Goal: Transaction & Acquisition: Purchase product/service

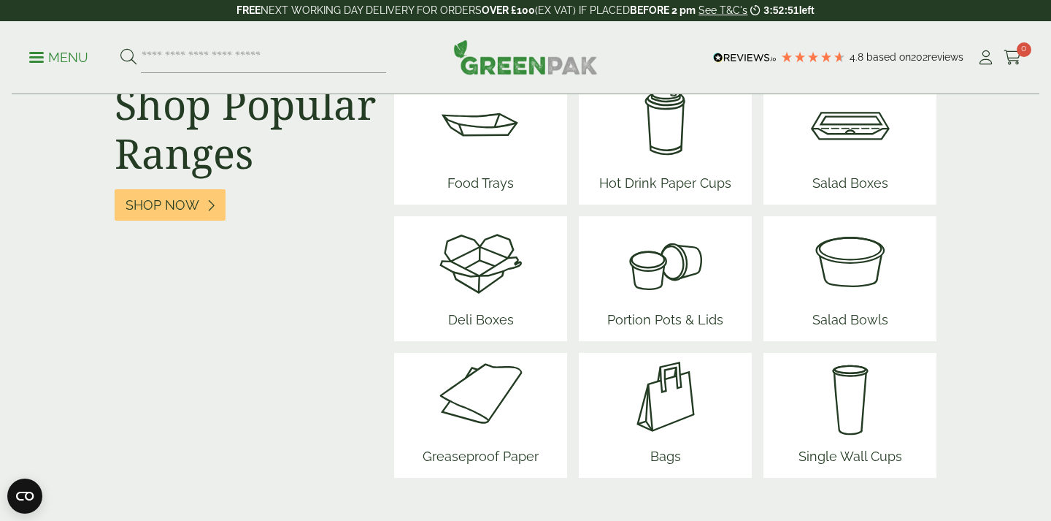
scroll to position [1869, 0]
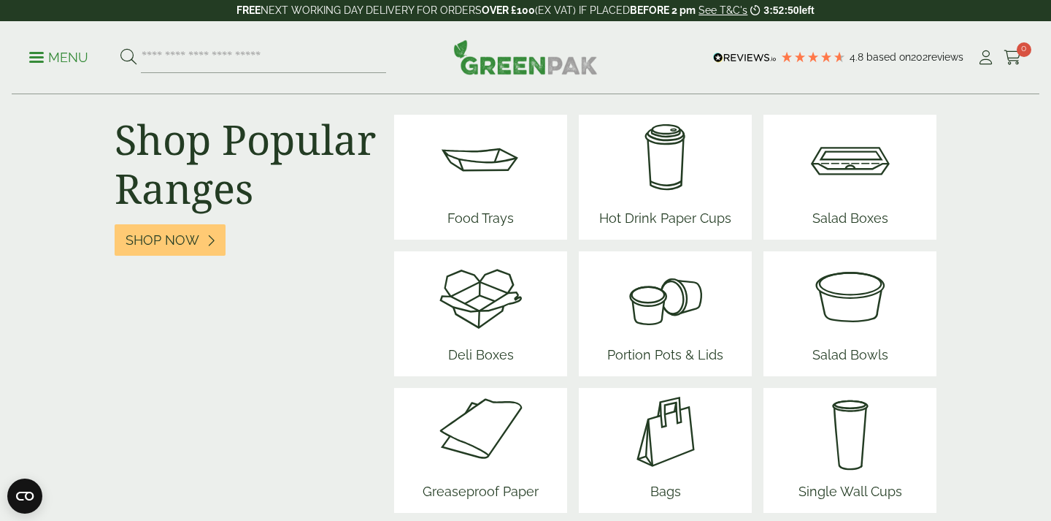
click at [677, 131] on img at bounding box center [666, 159] width 144 height 88
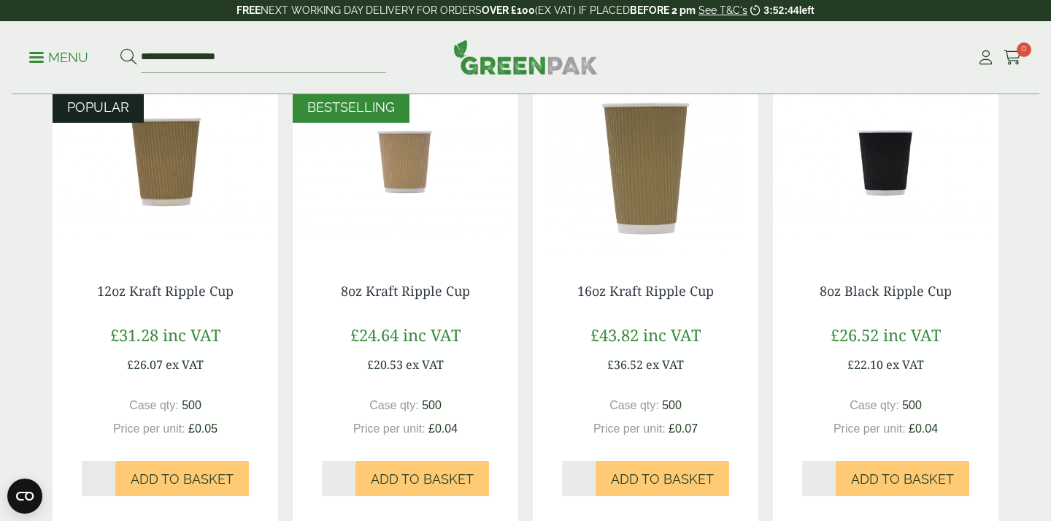
scroll to position [348, 0]
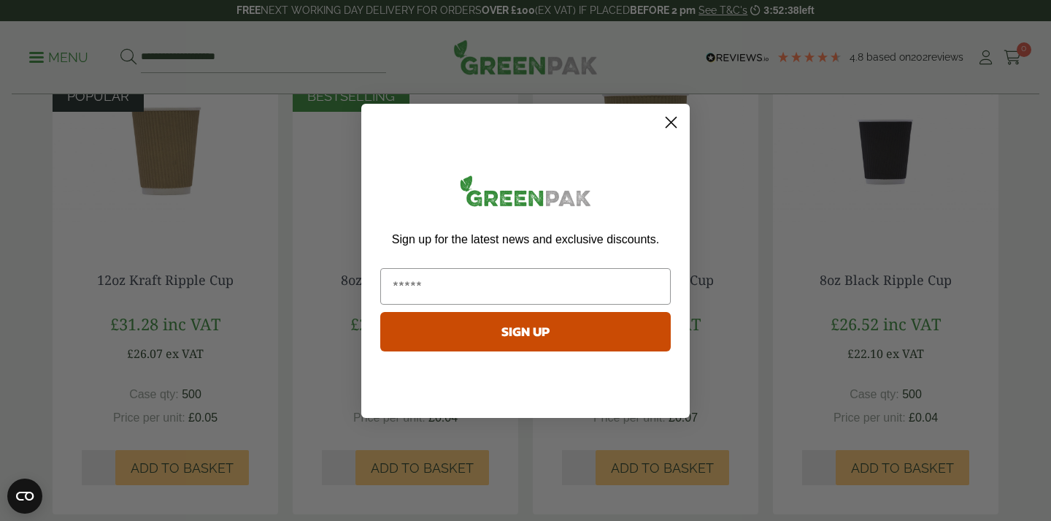
click at [673, 118] on icon "Close dialog" at bounding box center [672, 122] width 10 height 10
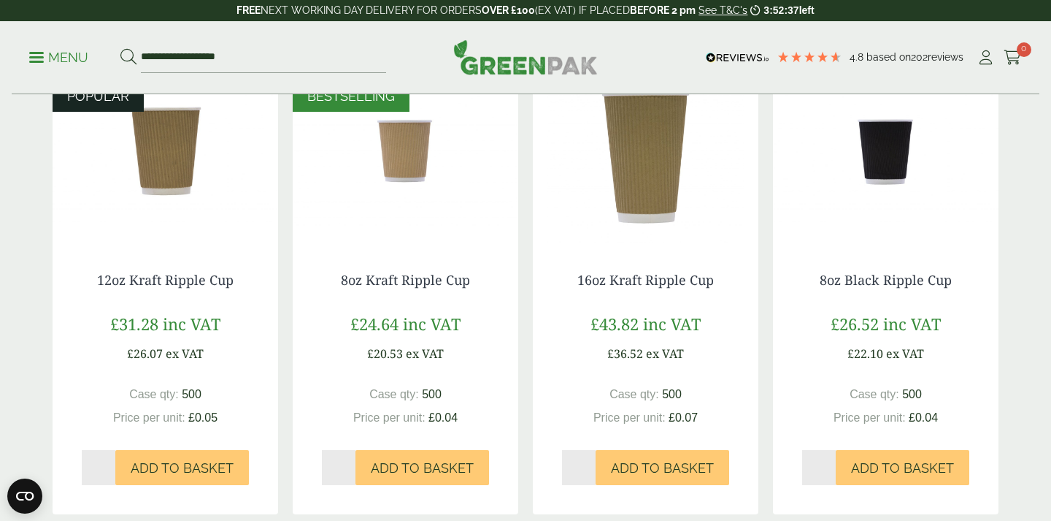
click at [882, 174] on img at bounding box center [886, 152] width 226 height 183
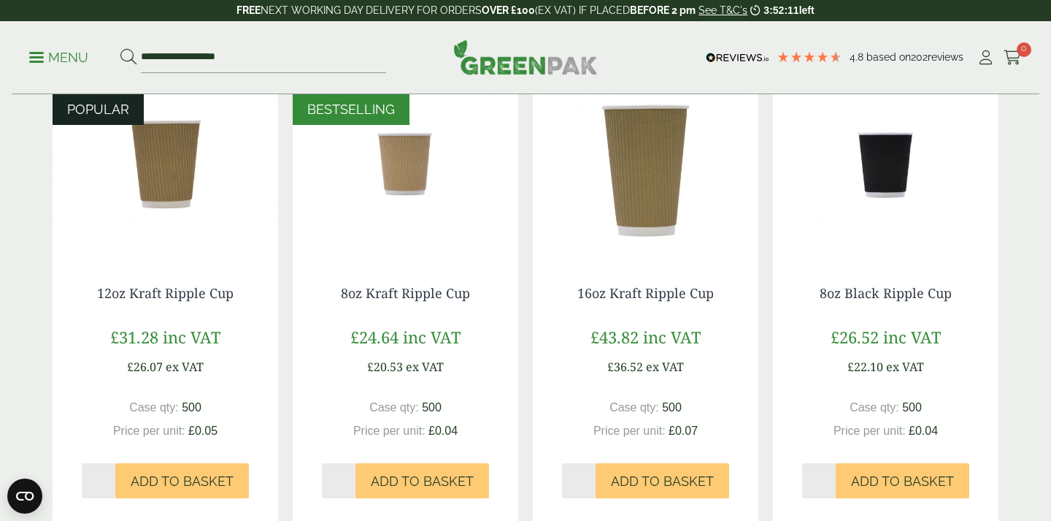
scroll to position [334, 0]
click at [874, 184] on img at bounding box center [886, 165] width 226 height 183
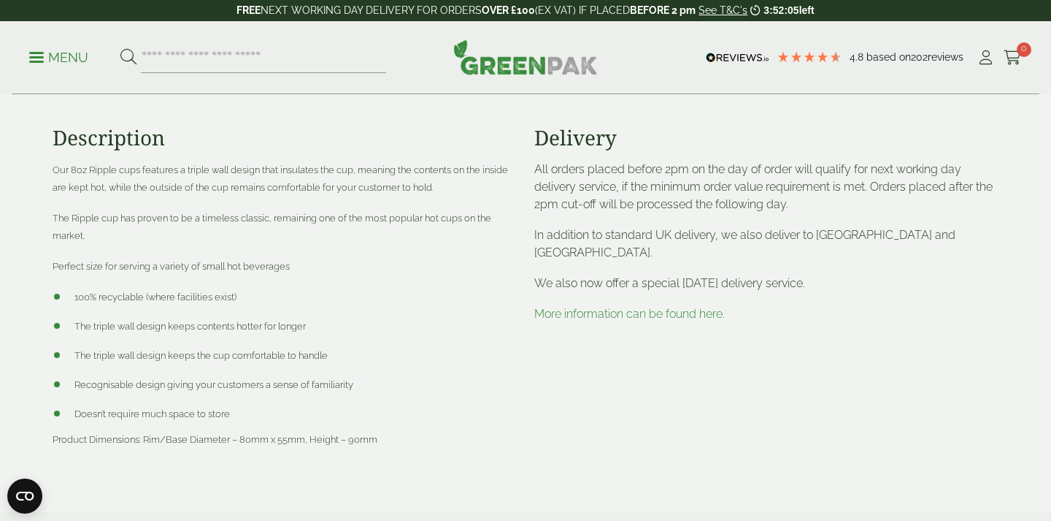
scroll to position [514, 0]
click at [311, 164] on span "Our 8oz Ripple cups features a triple wall design that insulates the cup, meani…" at bounding box center [281, 177] width 456 height 28
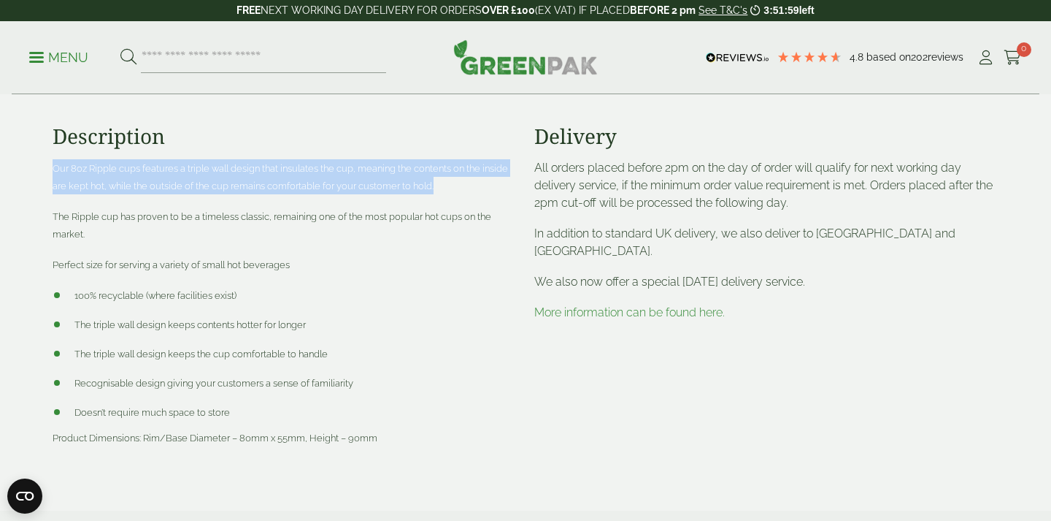
click at [311, 164] on span "Our 8oz Ripple cups features a triple wall design that insulates the cup, meani…" at bounding box center [281, 177] width 456 height 28
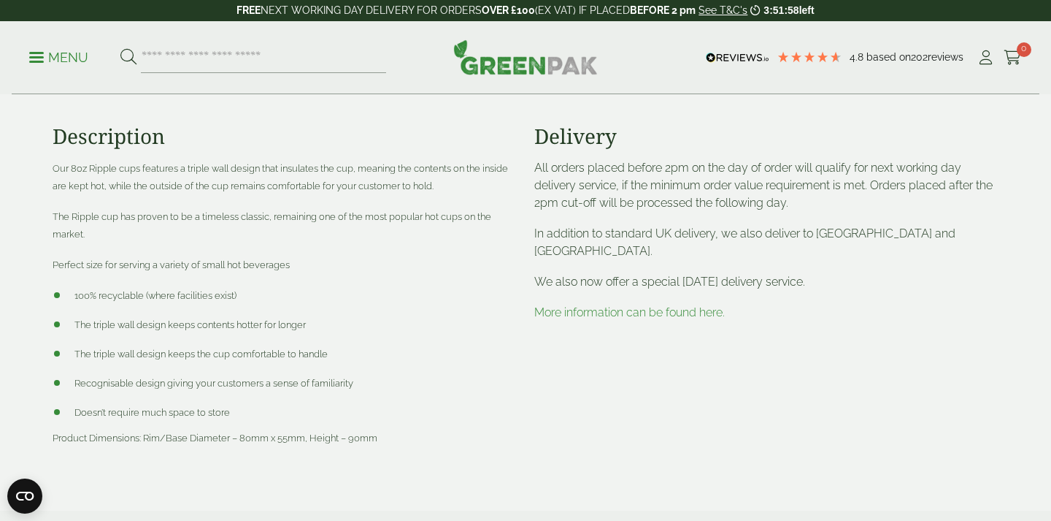
click at [311, 223] on p "The Ripple cup has proven to be a timeless classic, remaining one of the most p…" at bounding box center [285, 224] width 464 height 35
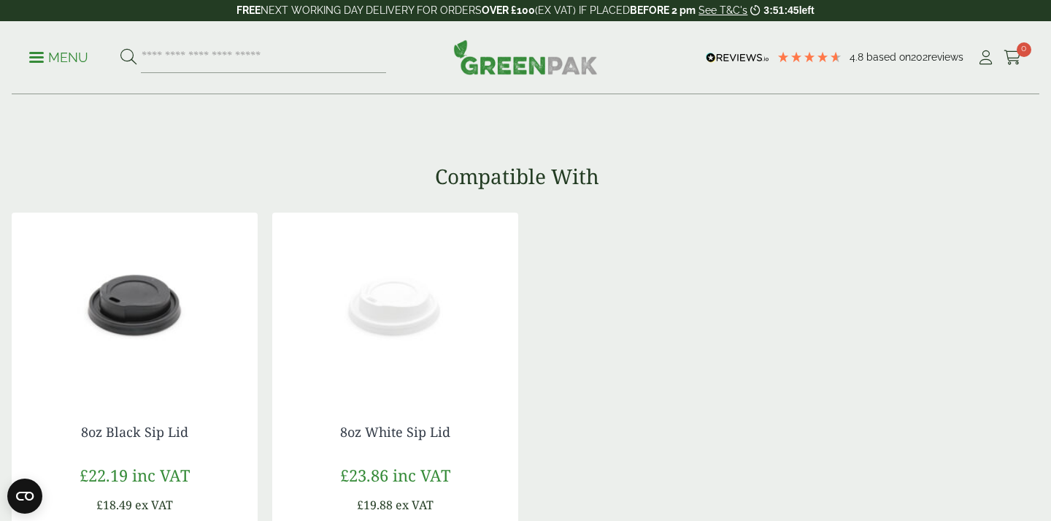
scroll to position [244, 0]
